Goal: Find specific page/section: Find specific page/section

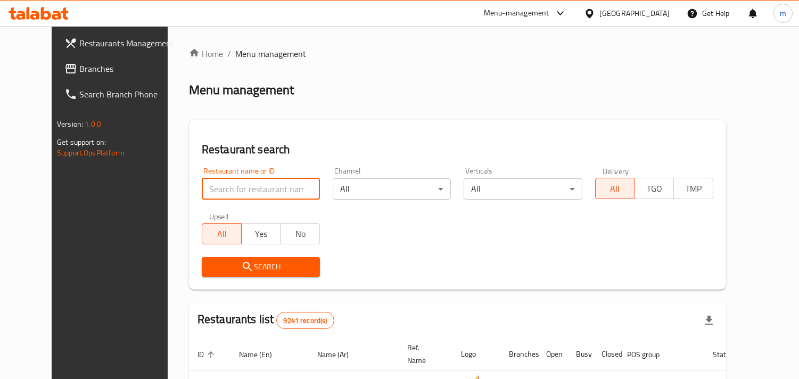
click at [263, 179] on input "search" at bounding box center [261, 188] width 118 height 21
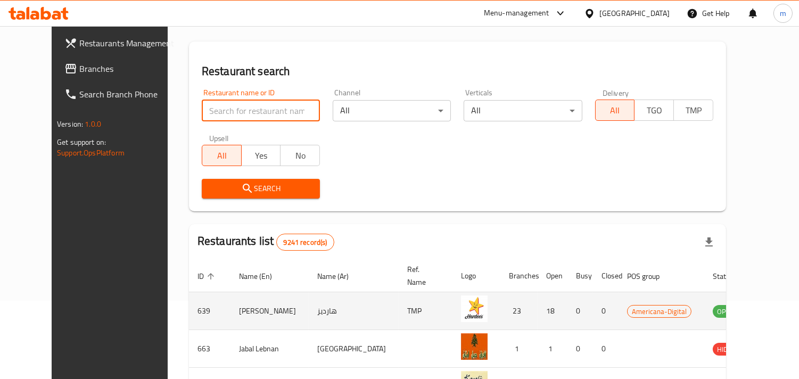
scroll to position [177, 0]
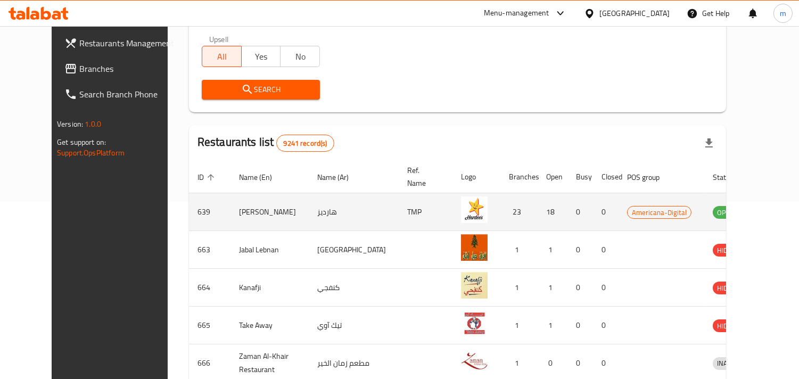
click at [189, 206] on td "639" at bounding box center [210, 212] width 42 height 38
click at [189, 210] on td "639" at bounding box center [210, 212] width 42 height 38
copy td "639"
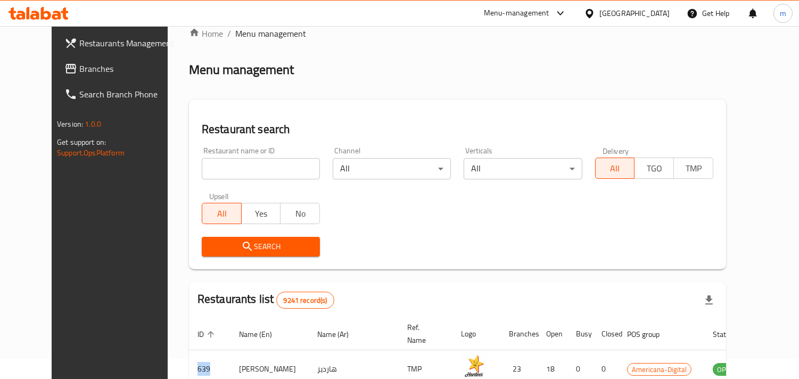
scroll to position [0, 0]
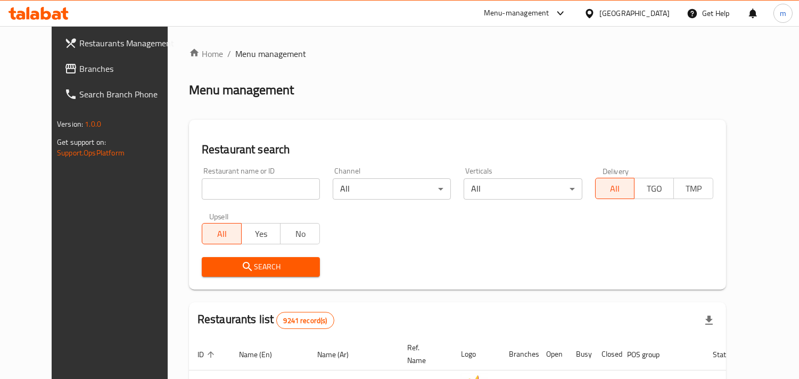
click at [279, 184] on input "search" at bounding box center [261, 188] width 118 height 21
paste input "639"
type input "639"
click at [294, 260] on span "Search" at bounding box center [260, 266] width 101 height 13
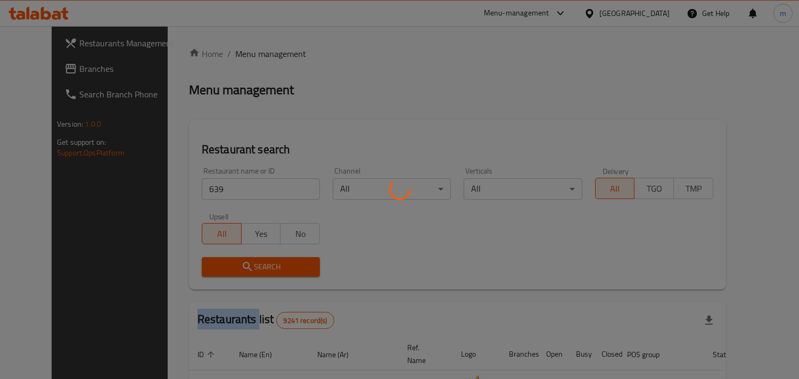
click at [294, 260] on div at bounding box center [399, 189] width 799 height 379
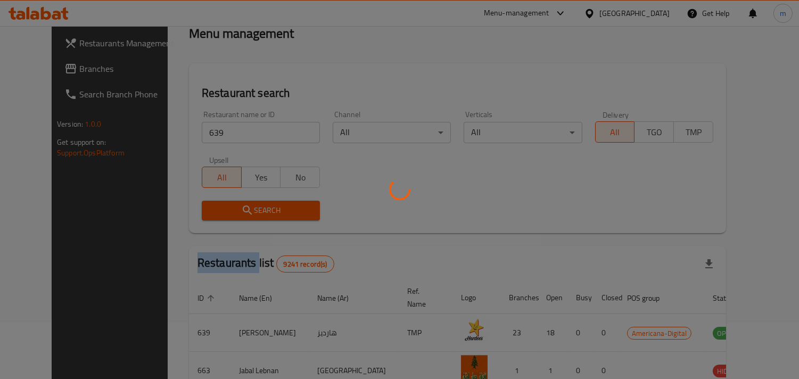
scroll to position [118, 0]
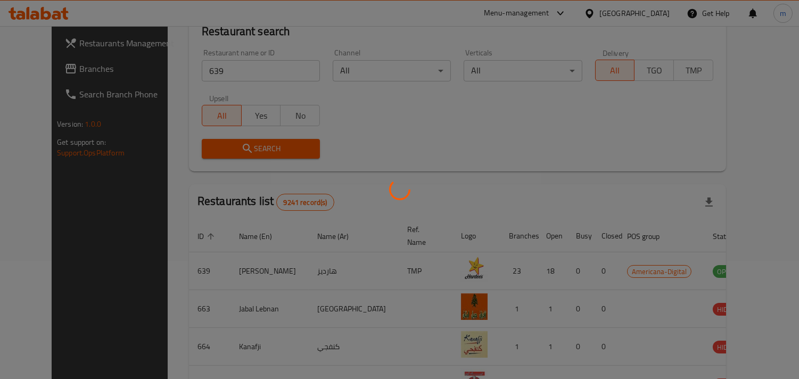
click at [400, 146] on div at bounding box center [399, 189] width 799 height 379
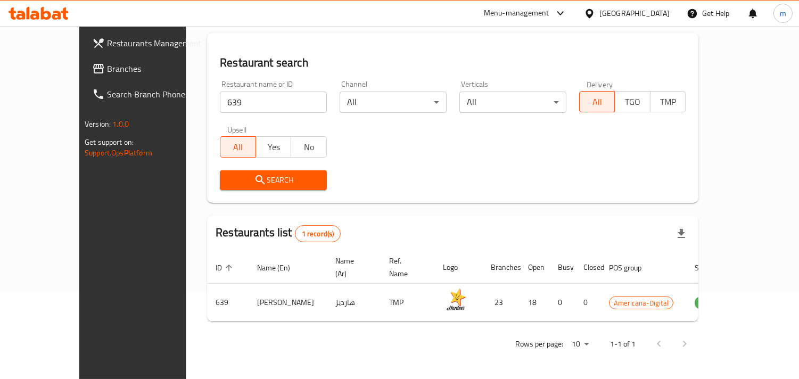
scroll to position [75, 0]
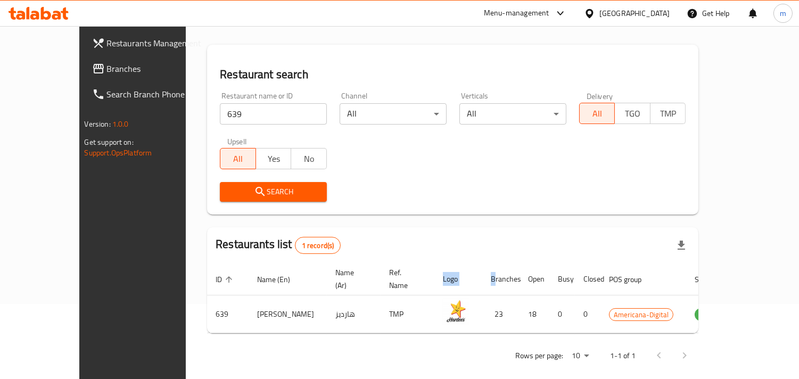
drag, startPoint x: 453, startPoint y: 275, endPoint x: 384, endPoint y: 243, distance: 76.2
click at [331, 270] on tr "ID sorted ascending Name (En) Name (Ar) Ref. Name Logo Branches Open Busy Close…" at bounding box center [492, 279] width 571 height 32
click at [402, 220] on div "Home / Menu management Menu management Restaurant search Restaurant name or ID …" at bounding box center [452, 170] width 491 height 397
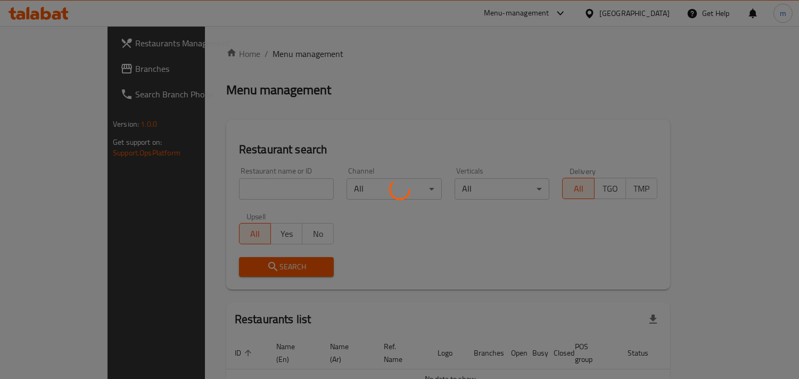
click at [237, 183] on div at bounding box center [399, 189] width 799 height 379
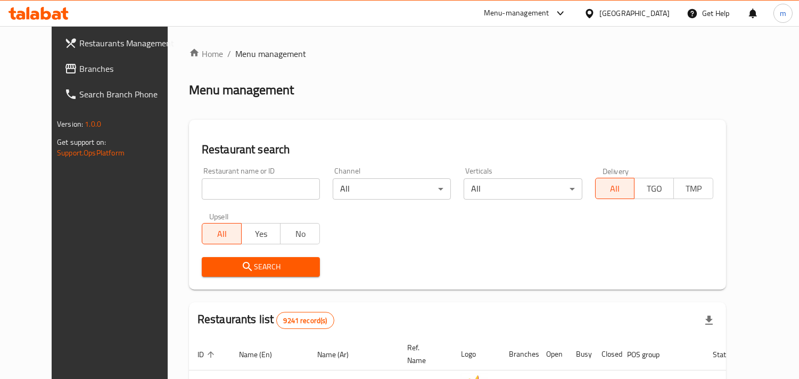
click at [237, 183] on input "search" at bounding box center [261, 188] width 118 height 21
type input "3"
click button "Search" at bounding box center [261, 267] width 118 height 20
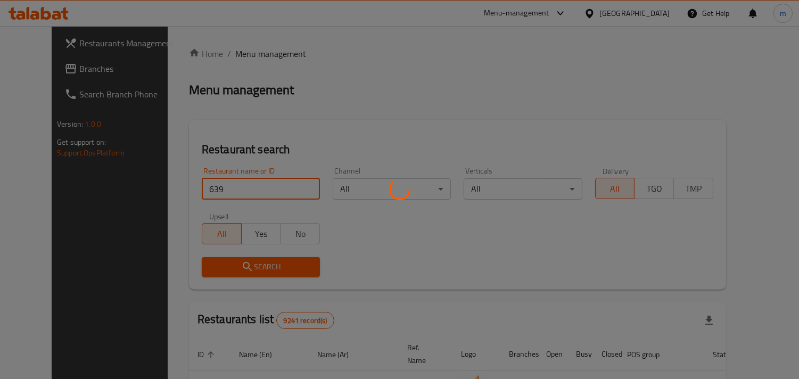
click at [297, 186] on div at bounding box center [399, 189] width 799 height 379
click at [322, 121] on div at bounding box center [399, 189] width 799 height 379
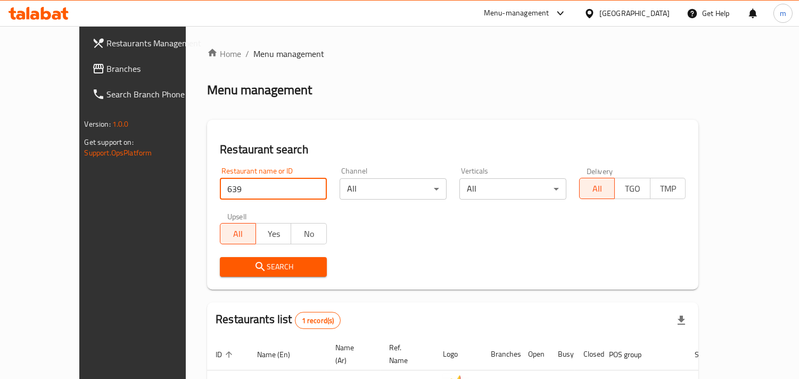
click at [220, 184] on input "639" at bounding box center [273, 188] width 107 height 21
type input "6"
type input ".0"
click at [297, 186] on input ".0" at bounding box center [273, 188] width 107 height 21
click at [92, 65] on icon at bounding box center [98, 68] width 13 height 13
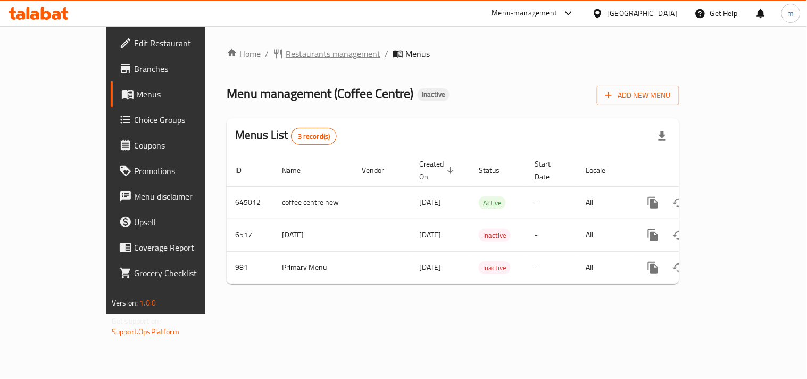
click at [286, 56] on span "Restaurants management" at bounding box center [333, 53] width 95 height 13
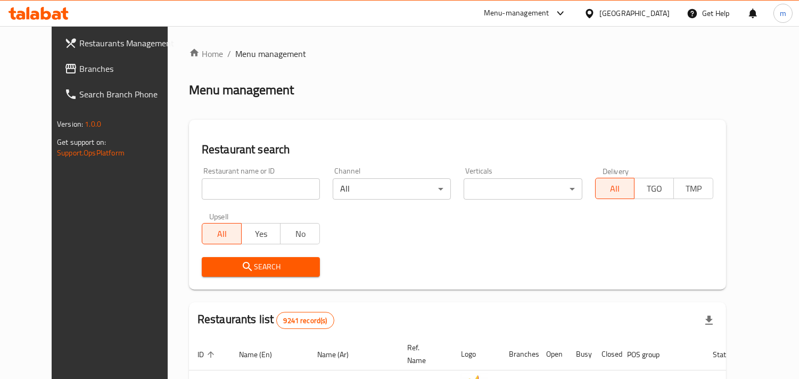
click at [238, 184] on input "search" at bounding box center [261, 188] width 118 height 21
paste input "673"
type input "673"
drag, startPoint x: 295, startPoint y: 262, endPoint x: 310, endPoint y: 256, distance: 16.2
click at [471, 294] on div "Home / Menu management Menu management Restaurant search Restaurant name or ID …" at bounding box center [457, 370] width 537 height 646
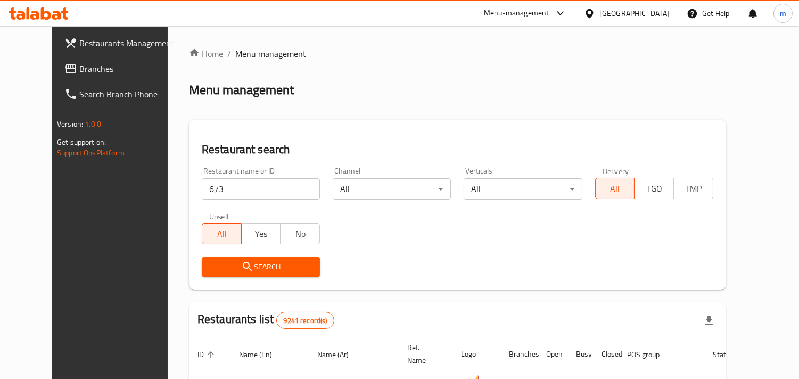
click at [293, 264] on span "Search" at bounding box center [260, 266] width 101 height 13
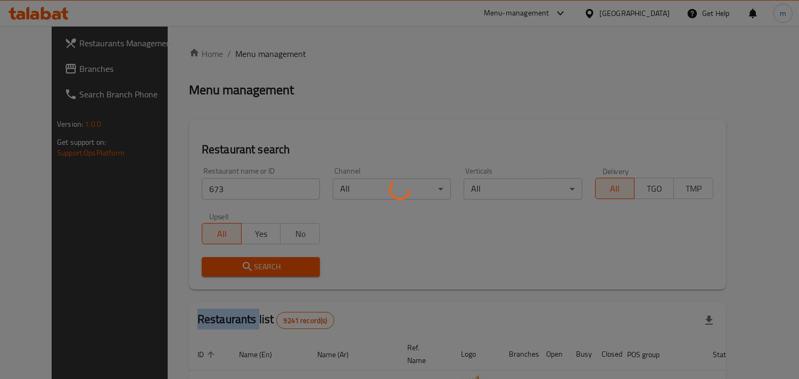
click at [293, 264] on div at bounding box center [399, 189] width 799 height 379
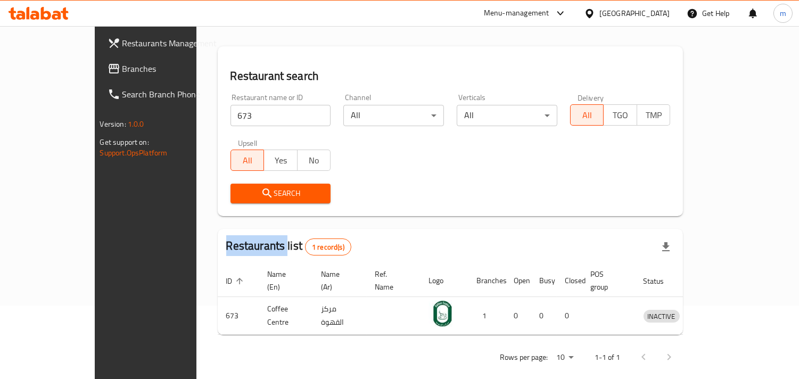
scroll to position [75, 0]
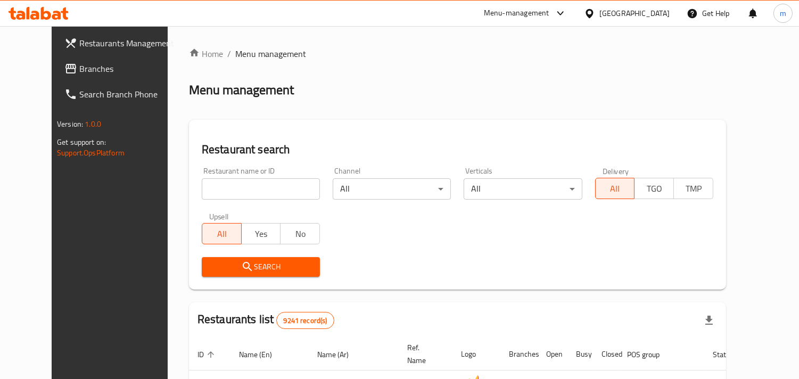
click at [661, 12] on div "[GEOGRAPHIC_DATA]" at bounding box center [634, 13] width 70 height 12
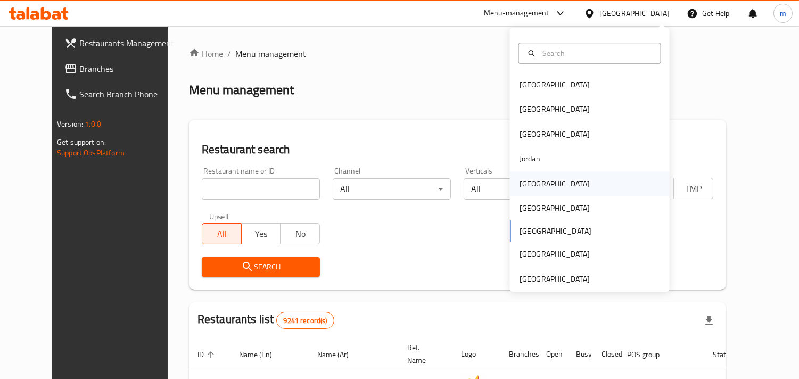
click at [519, 186] on div "Kuwait" at bounding box center [554, 184] width 70 height 12
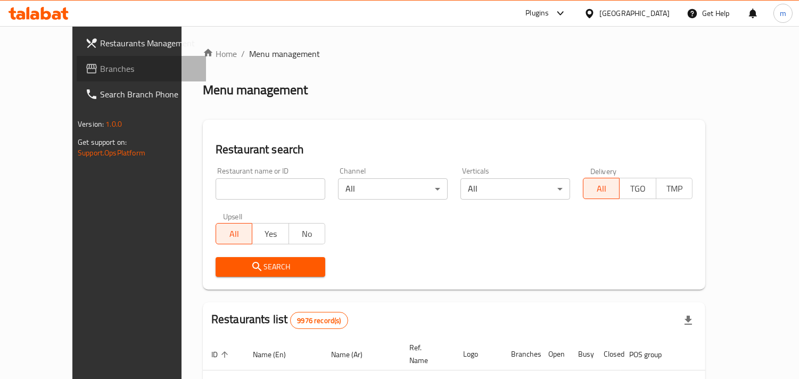
click at [100, 65] on span "Branches" at bounding box center [148, 68] width 97 height 13
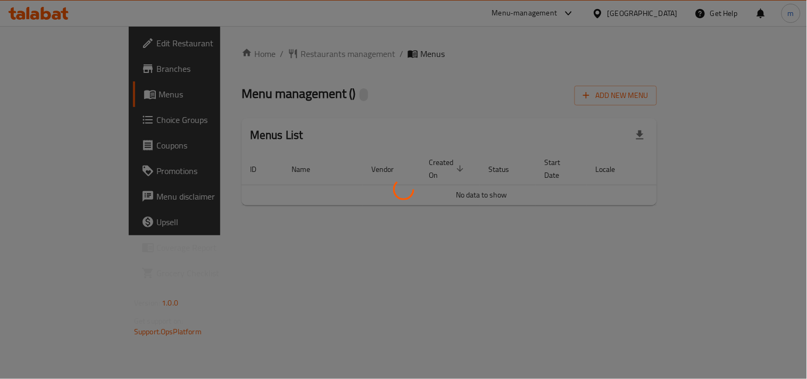
click at [360, 52] on div at bounding box center [403, 189] width 807 height 379
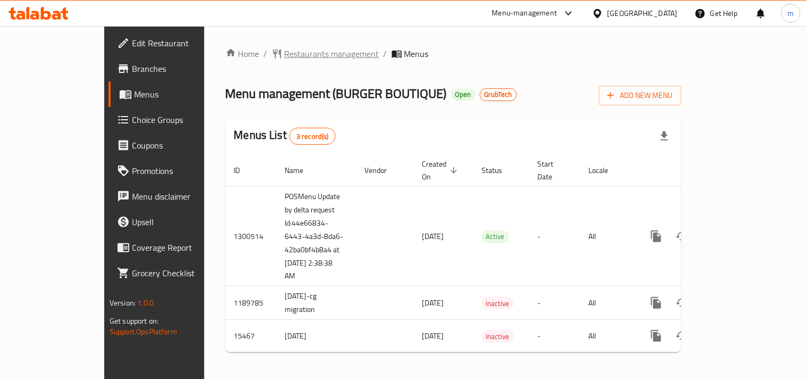
click at [285, 48] on span "Restaurants management" at bounding box center [332, 53] width 95 height 13
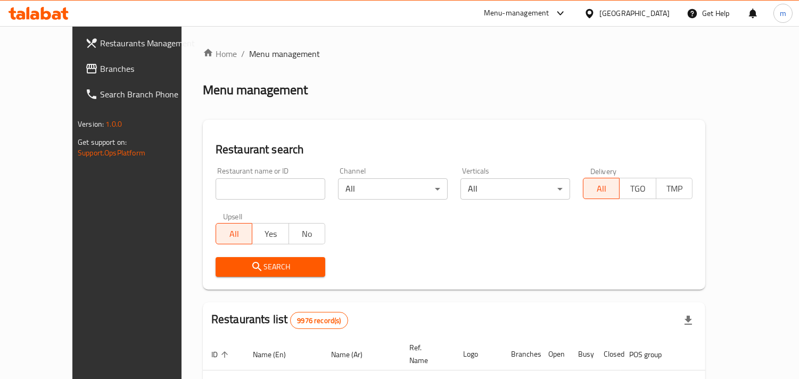
click at [243, 185] on input "search" at bounding box center [270, 188] width 110 height 21
paste input "100"
type input "100"
click at [258, 269] on span "Search" at bounding box center [270, 266] width 93 height 13
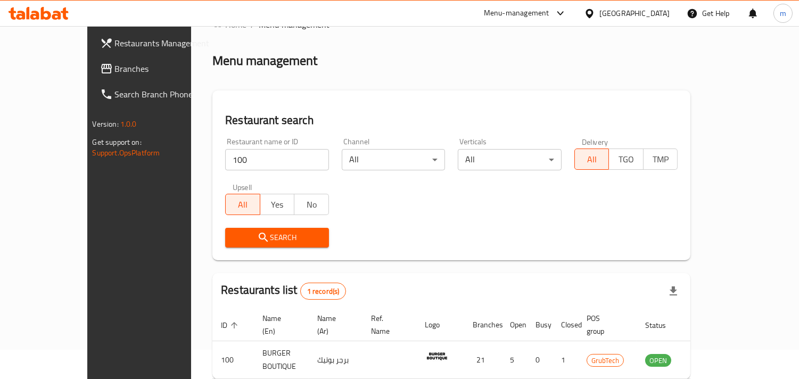
scroll to position [75, 0]
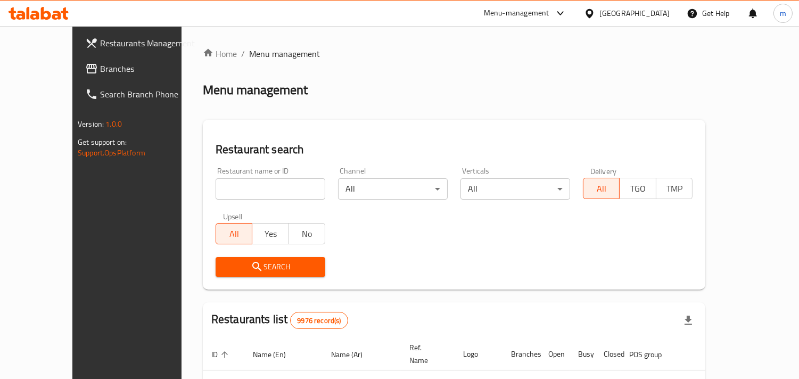
click at [215, 167] on div "Restaurant name or ID Restaurant name or ID" at bounding box center [270, 183] width 110 height 32
